Goal: Navigation & Orientation: Find specific page/section

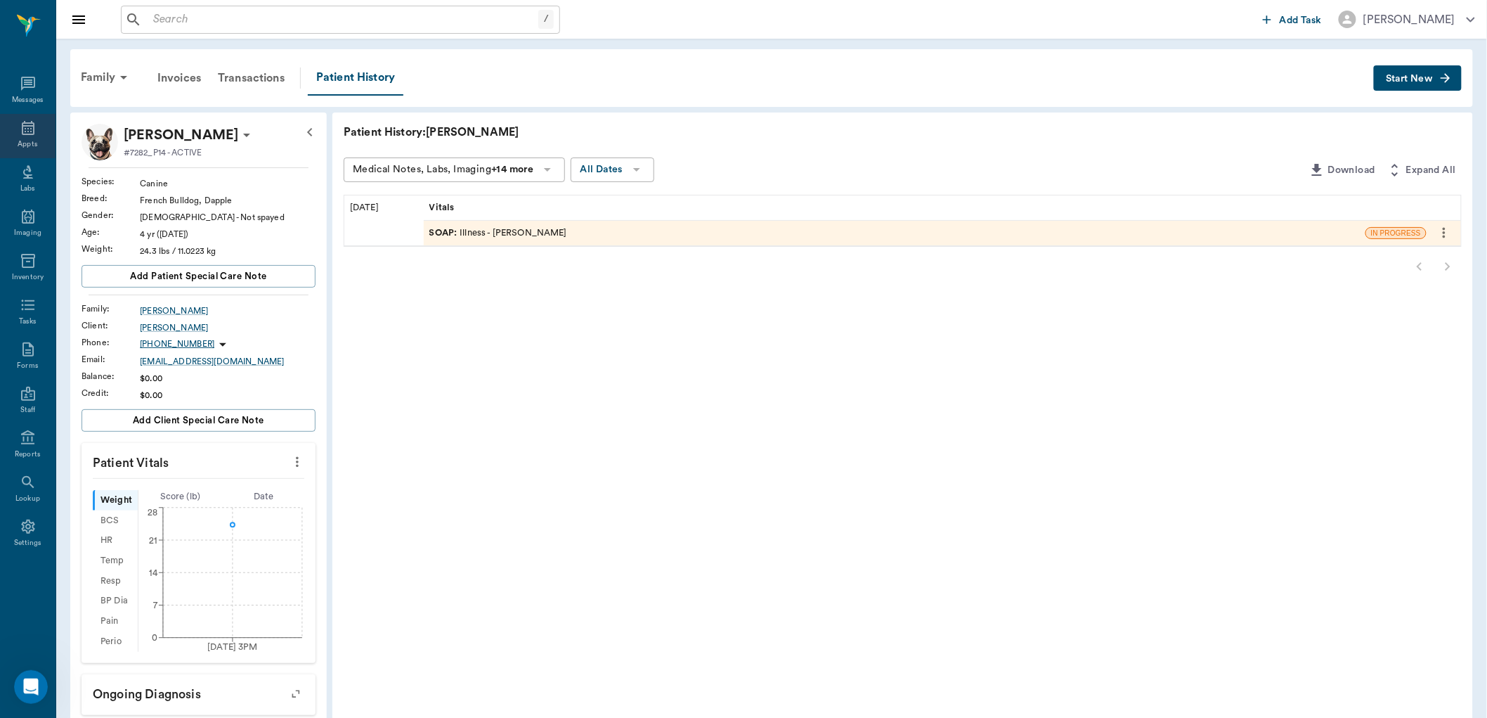
click at [34, 127] on icon at bounding box center [28, 127] width 17 height 17
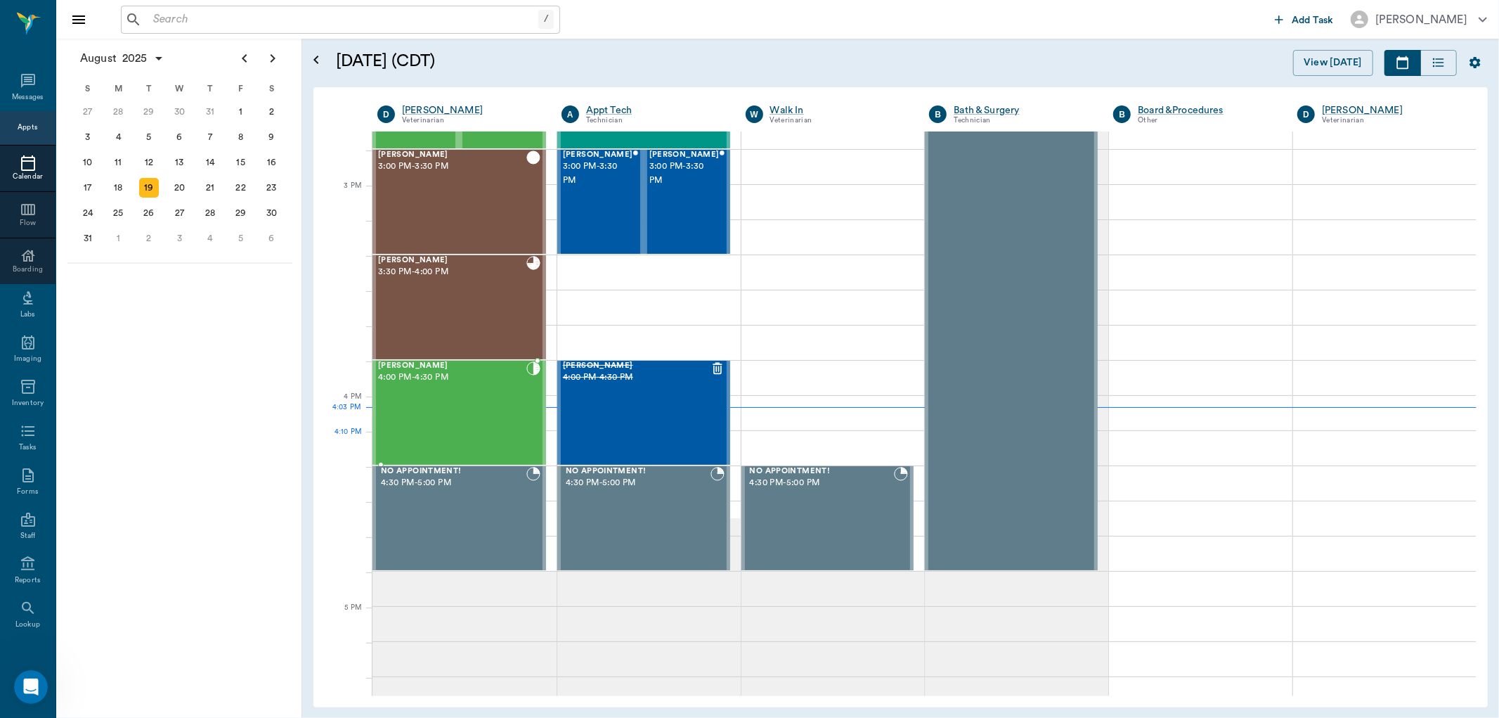
scroll to position [1427, 0]
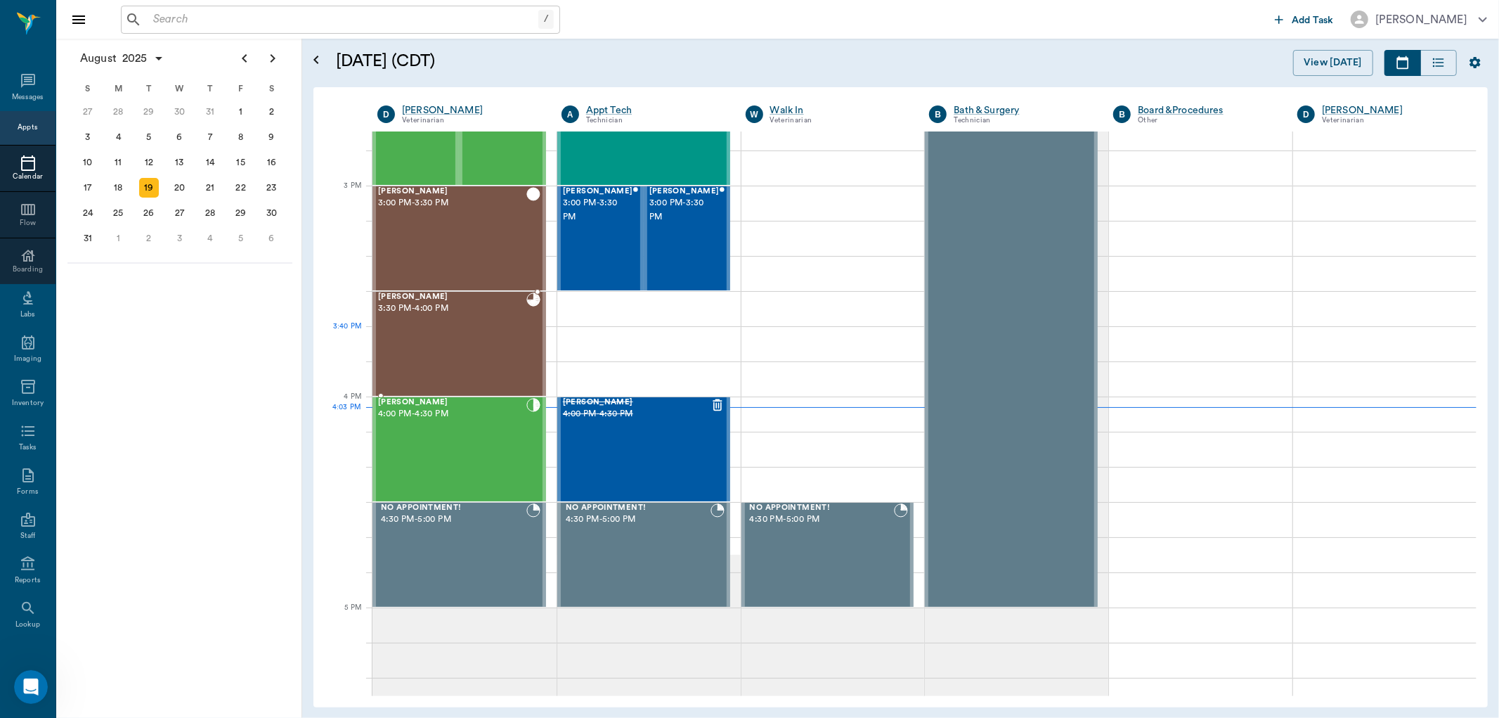
click at [460, 328] on div "[PERSON_NAME] 3:30 PM - 4:00 PM" at bounding box center [452, 343] width 148 height 103
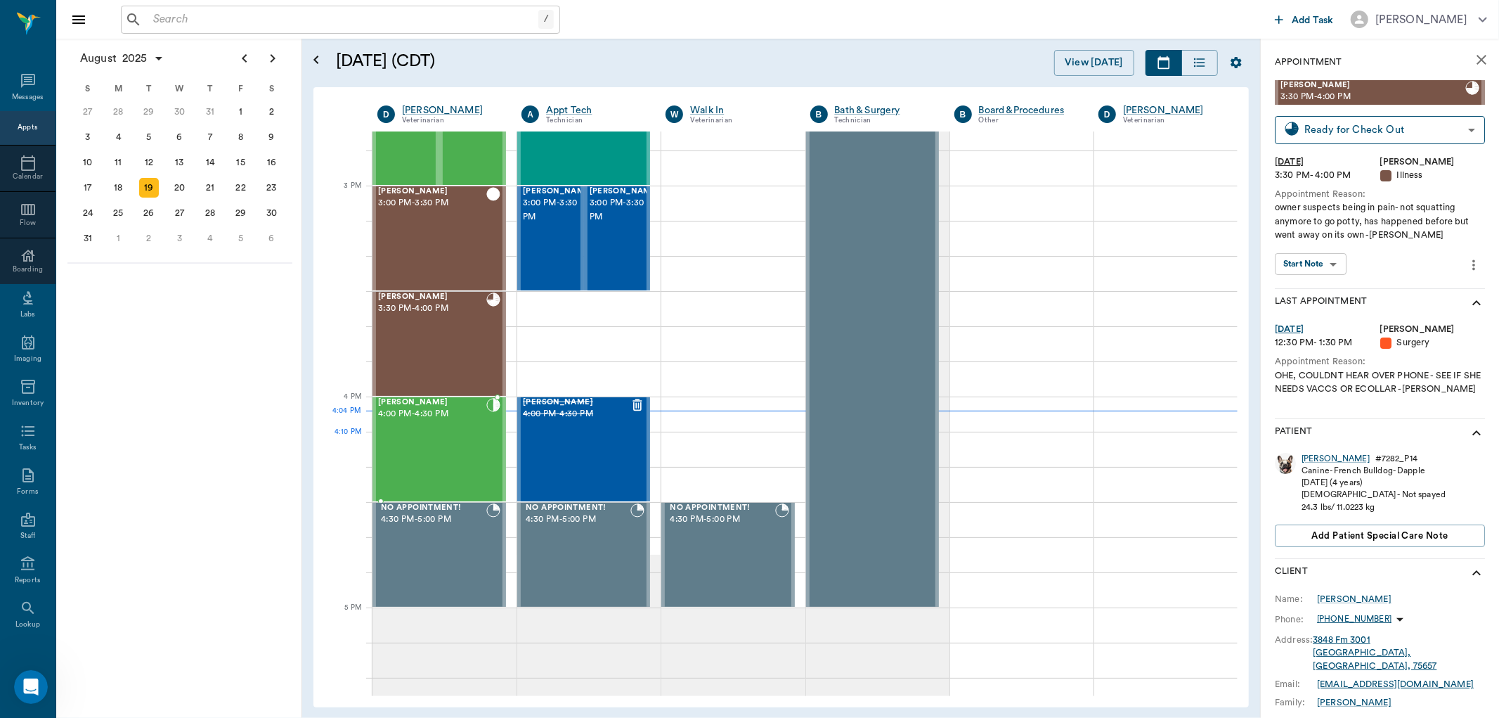
click at [441, 465] on div "[PERSON_NAME] 4:00 PM - 4:30 PM" at bounding box center [432, 449] width 108 height 103
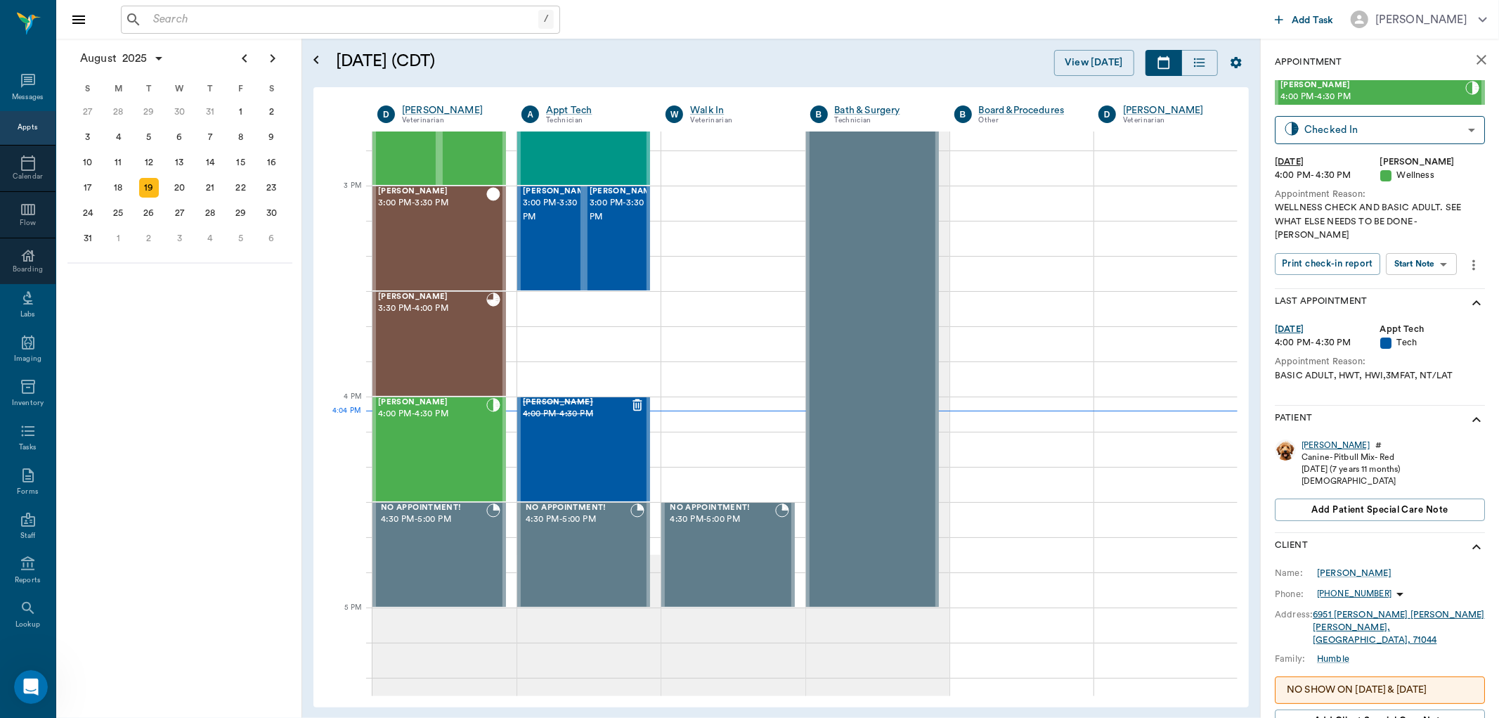
click at [1319, 439] on div "[PERSON_NAME]" at bounding box center [1336, 445] width 68 height 12
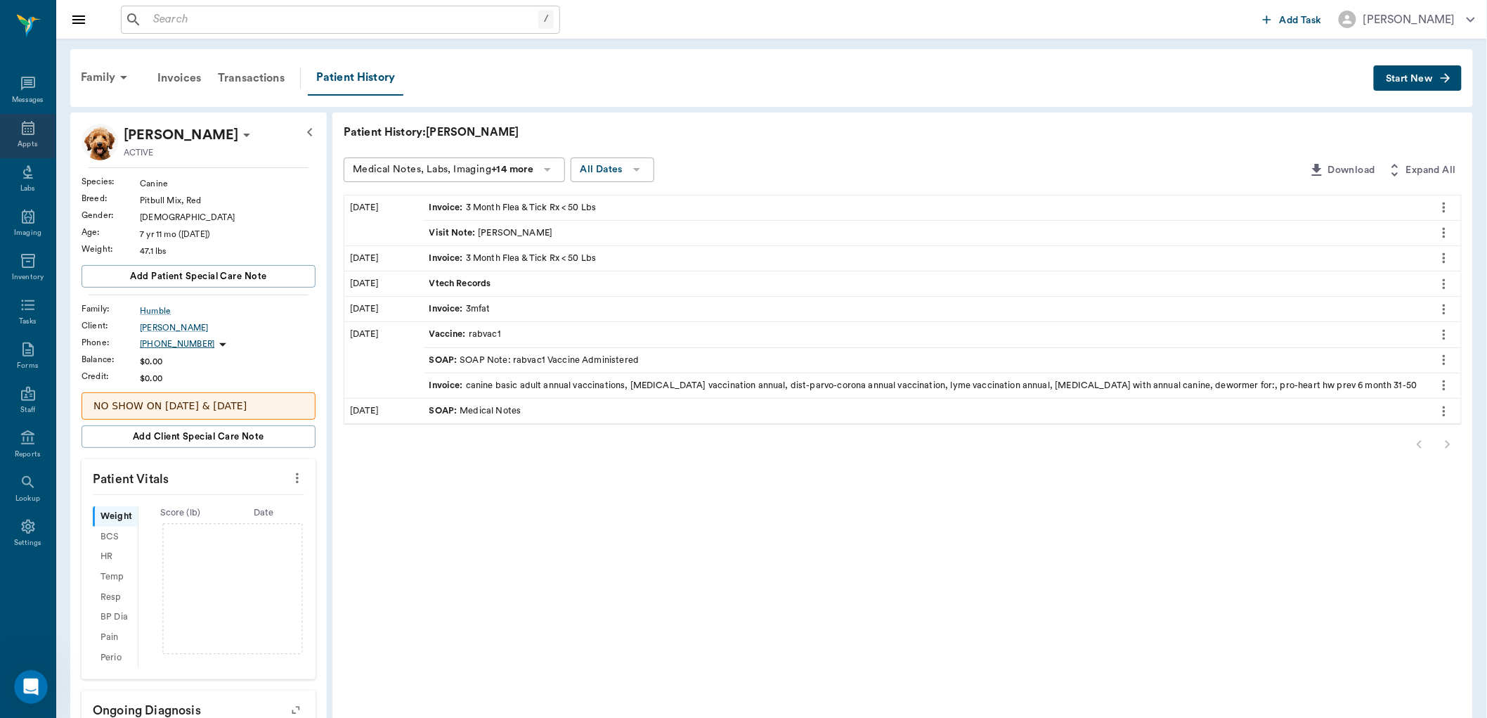
click at [20, 137] on div "Appts" at bounding box center [28, 136] width 56 height 44
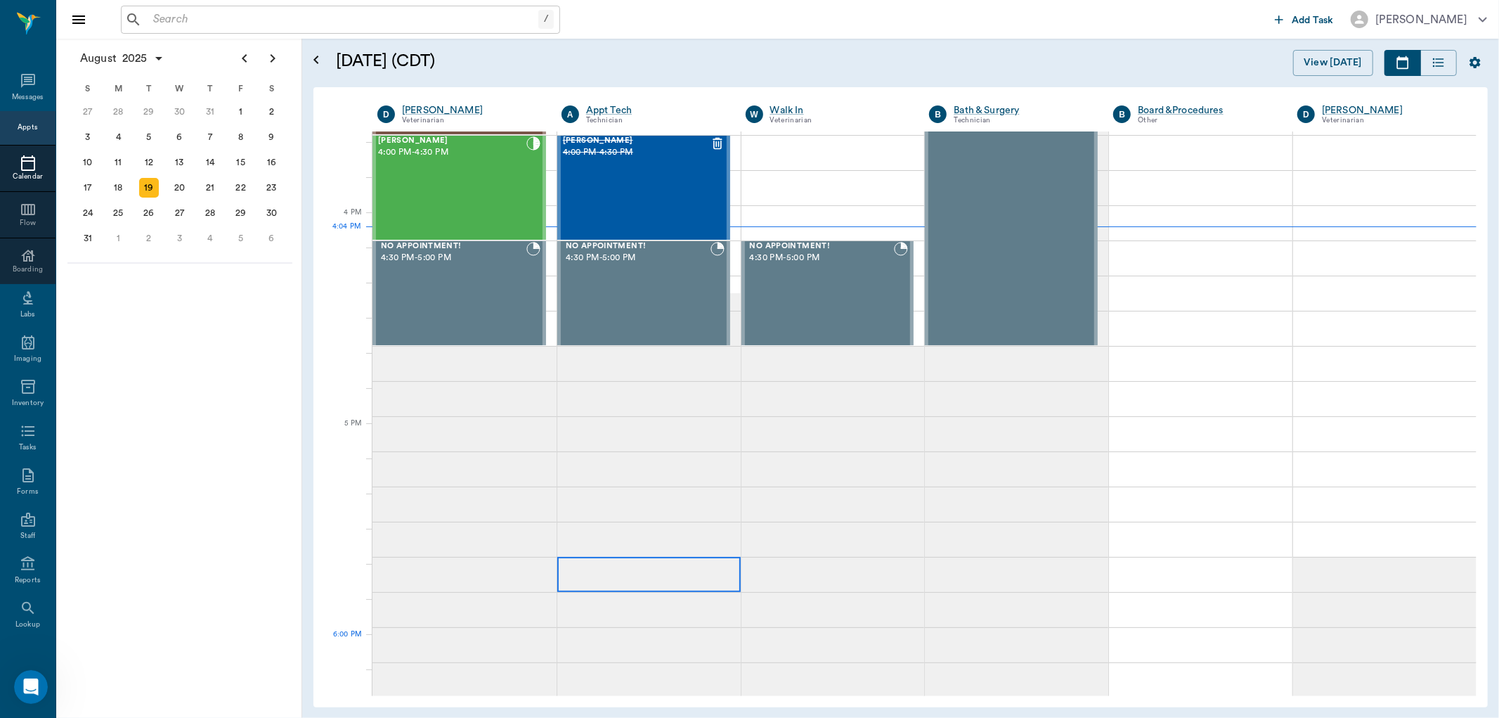
scroll to position [1612, 0]
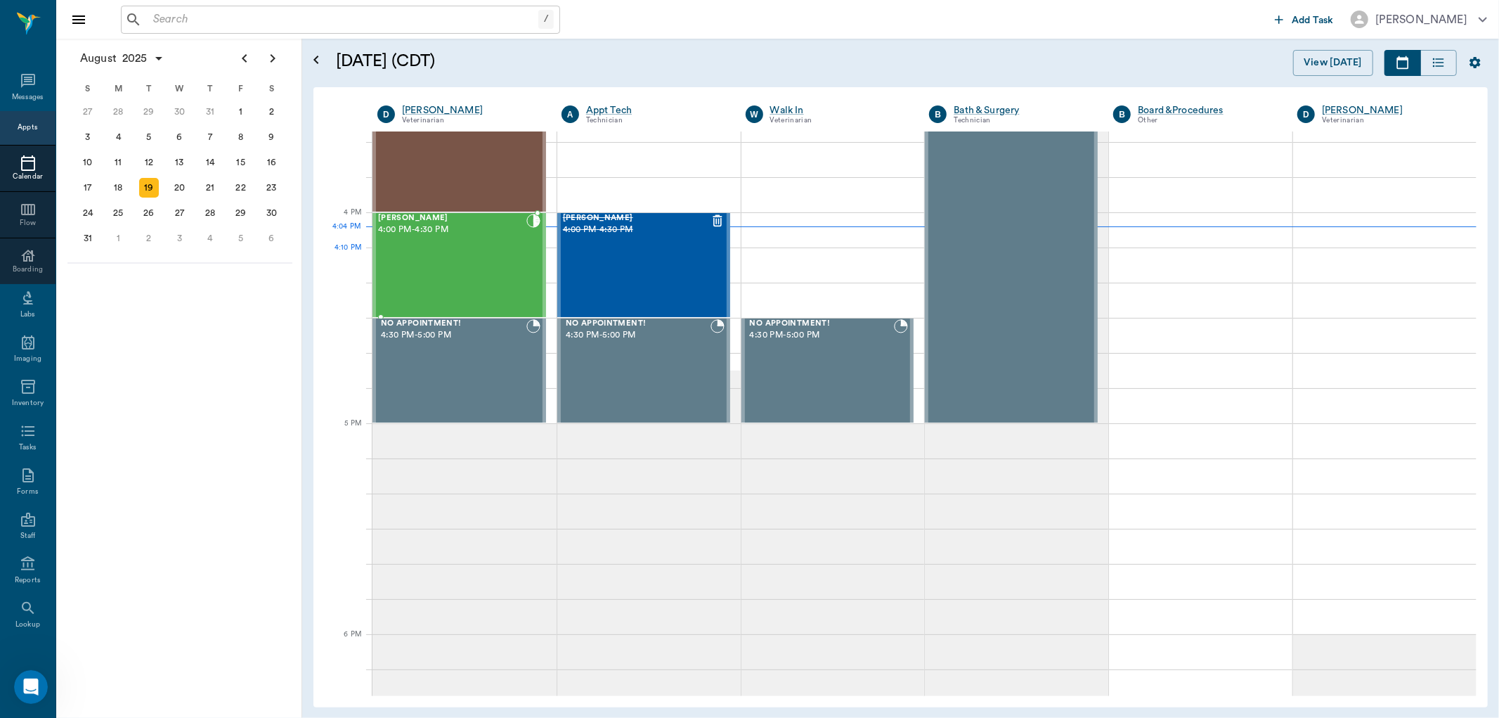
click at [453, 271] on div "[PERSON_NAME] 4:00 PM - 4:30 PM" at bounding box center [452, 265] width 148 height 103
